Goal: Transaction & Acquisition: Download file/media

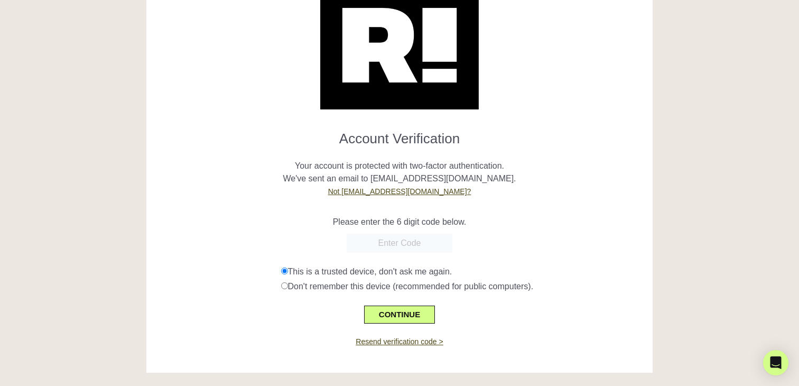
scroll to position [59, 0]
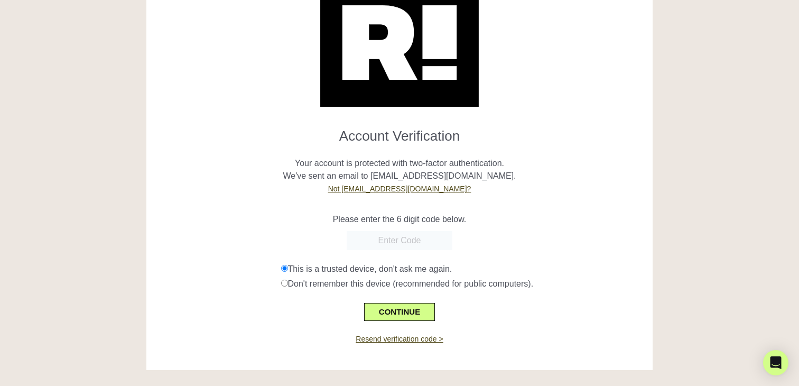
paste input "707269"
type input "707269"
click at [446, 179] on p "Your account is protected with two-factor authentication. We've sent an email t…" at bounding box center [399, 169] width 490 height 51
click at [410, 310] on button "CONTINUE" at bounding box center [399, 312] width 71 height 18
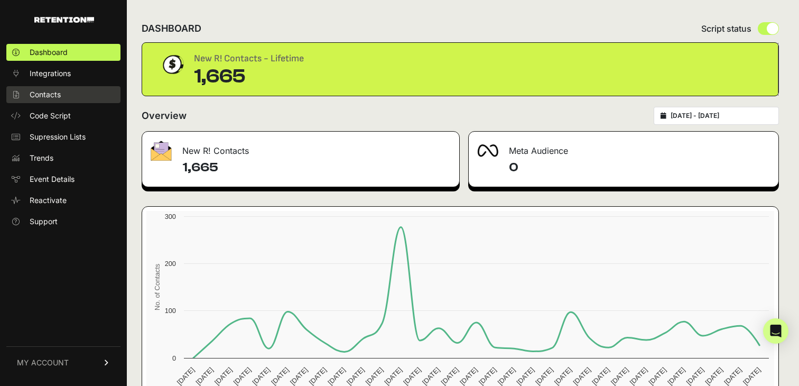
click at [49, 90] on span "Contacts" at bounding box center [45, 94] width 31 height 11
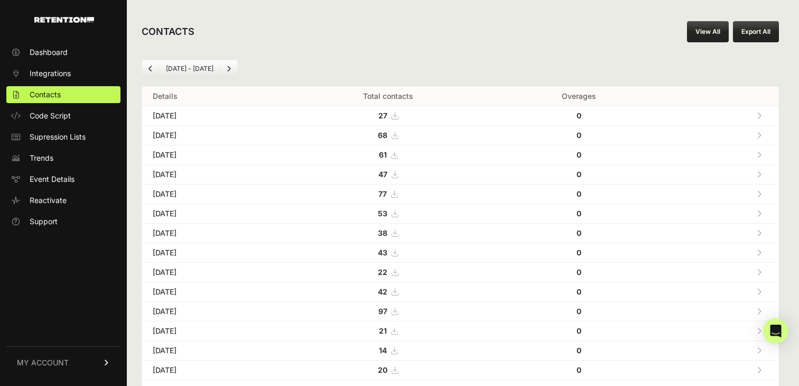
click at [398, 172] on icon at bounding box center [394, 174] width 6 height 7
click at [397, 153] on icon at bounding box center [394, 154] width 6 height 7
click at [221, 66] on link "Next" at bounding box center [228, 68] width 17 height 17
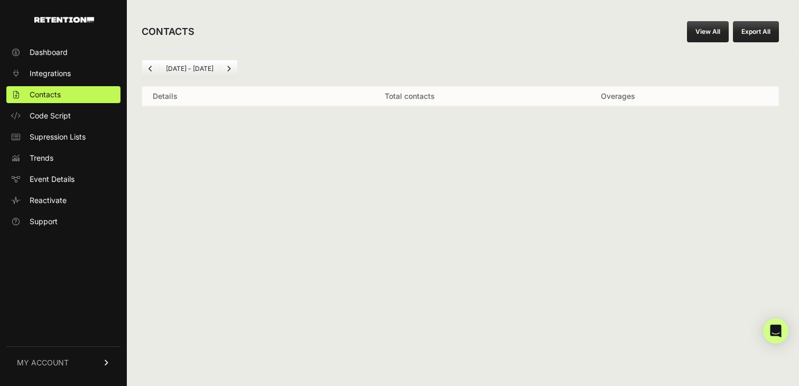
click at [151, 65] on icon "Previous" at bounding box center [150, 68] width 4 height 6
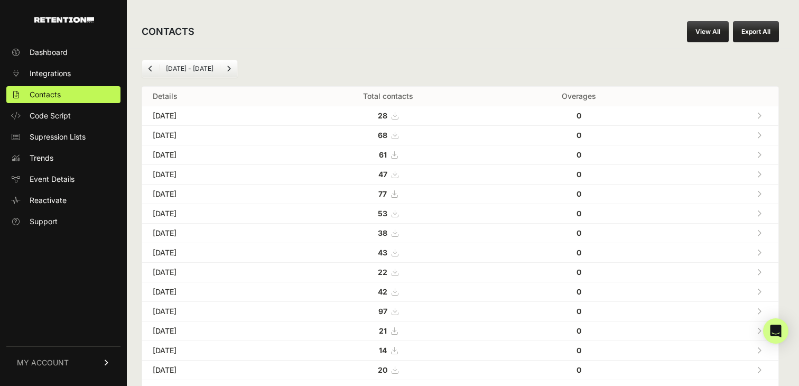
click at [323, 65] on div "[DATE] - [DATE]" at bounding box center [460, 69] width 637 height 18
click at [757, 35] on button "Export All" at bounding box center [756, 31] width 46 height 21
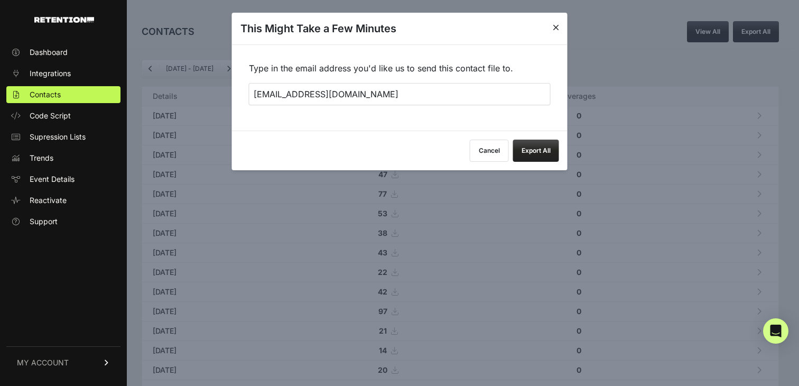
click at [544, 152] on button "Export All" at bounding box center [536, 150] width 46 height 22
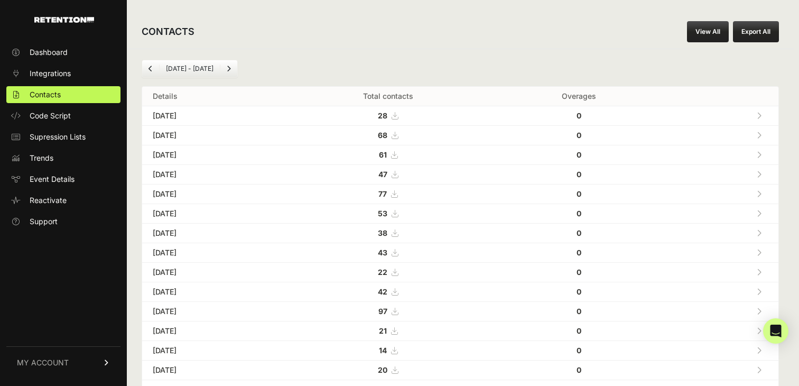
click at [346, 26] on div "CONTACTS View All Export All" at bounding box center [460, 32] width 667 height 34
click at [60, 47] on span "Dashboard" at bounding box center [49, 52] width 38 height 11
